Goal: Navigation & Orientation: Find specific page/section

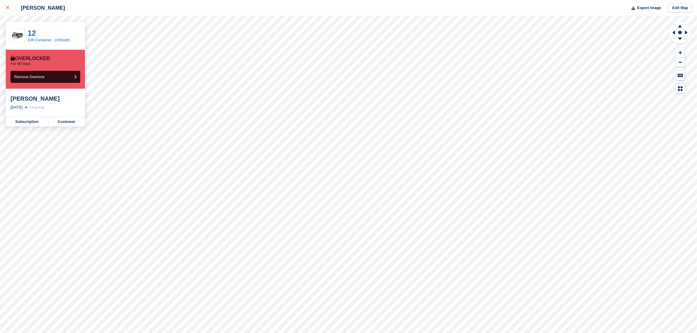
click at [5, 8] on link at bounding box center [8, 8] width 16 height 16
